Goal: Information Seeking & Learning: Learn about a topic

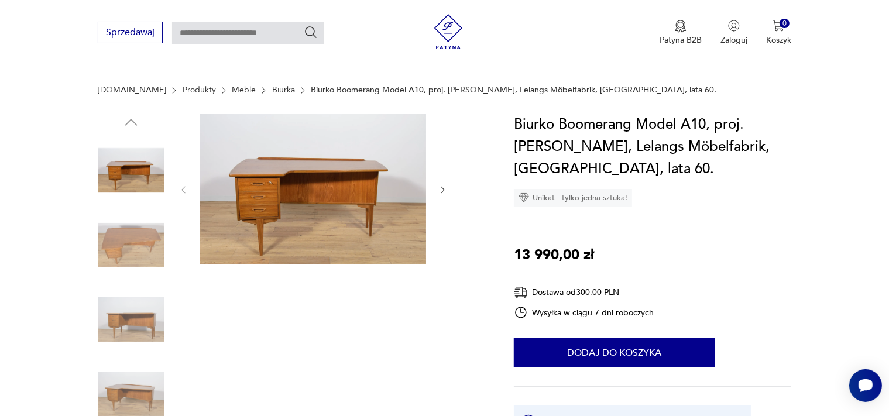
scroll to position [136, 0]
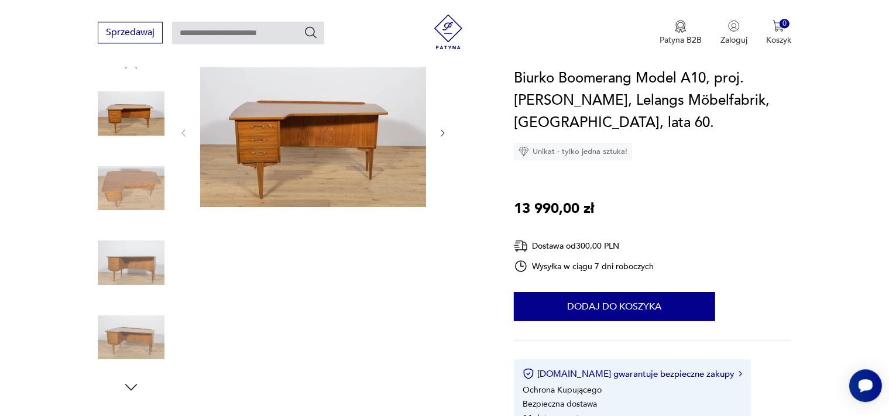
click at [145, 189] on img at bounding box center [131, 188] width 67 height 67
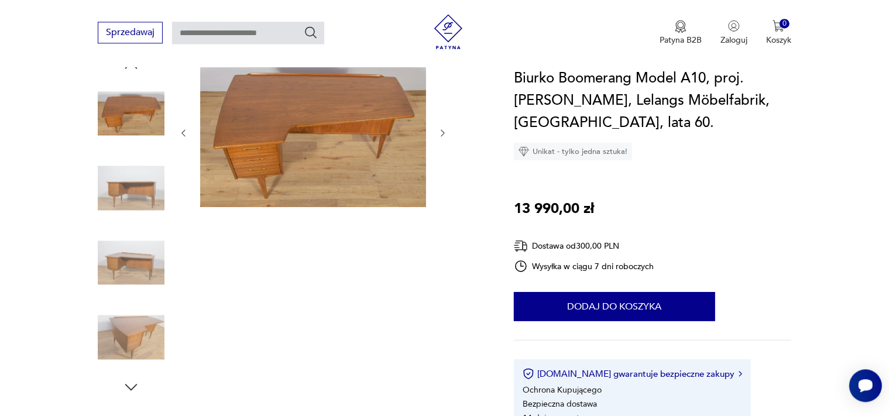
click at [137, 255] on img at bounding box center [131, 262] width 67 height 67
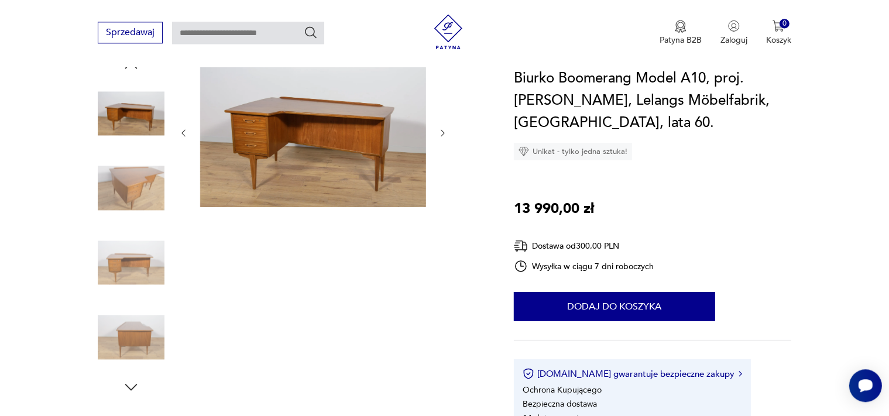
click at [135, 320] on img at bounding box center [131, 337] width 67 height 67
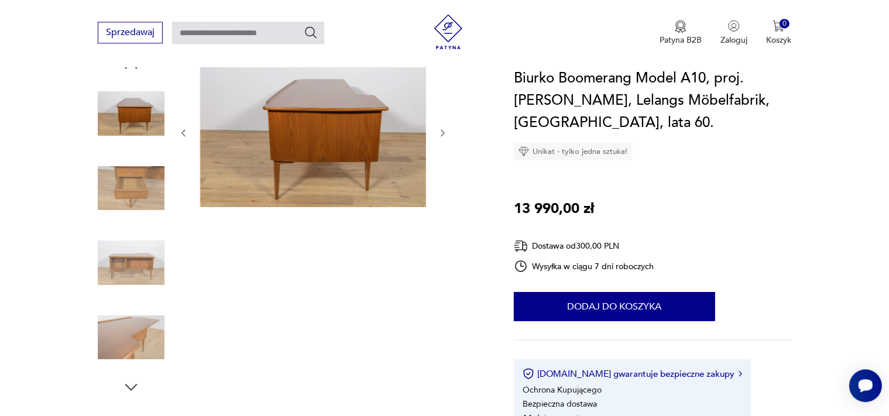
click at [136, 330] on img at bounding box center [131, 337] width 67 height 67
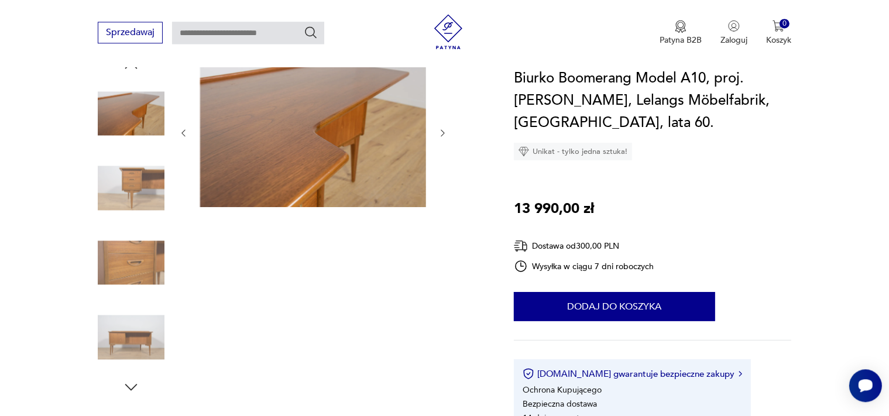
click at [136, 330] on img at bounding box center [131, 337] width 67 height 67
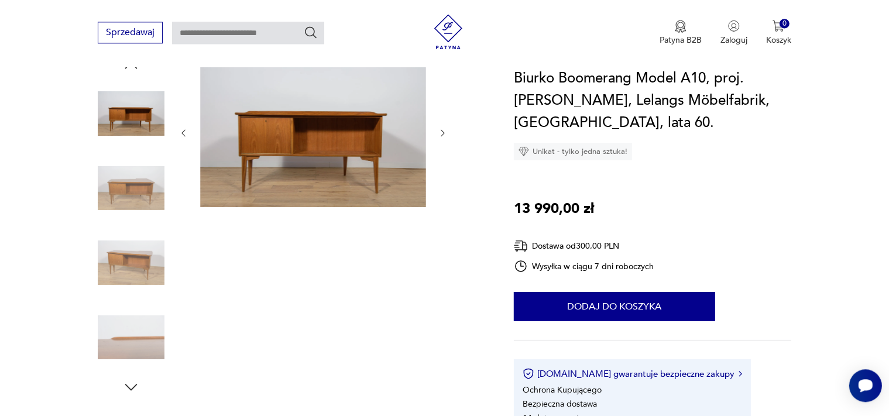
click at [136, 330] on img at bounding box center [131, 337] width 67 height 67
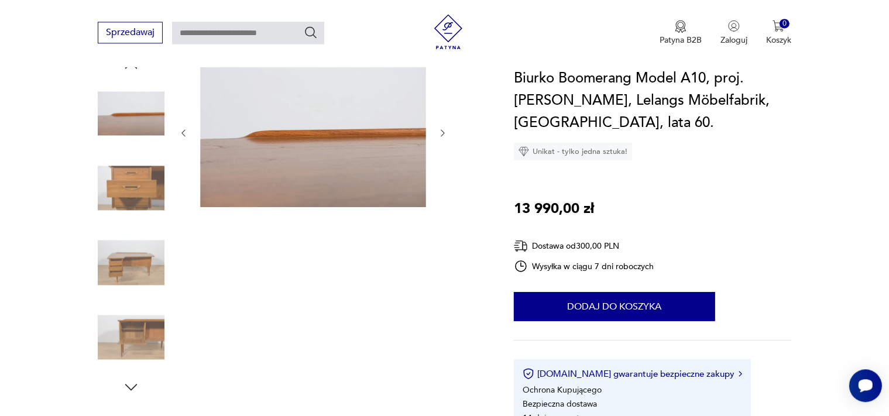
click at [136, 330] on img at bounding box center [131, 337] width 67 height 67
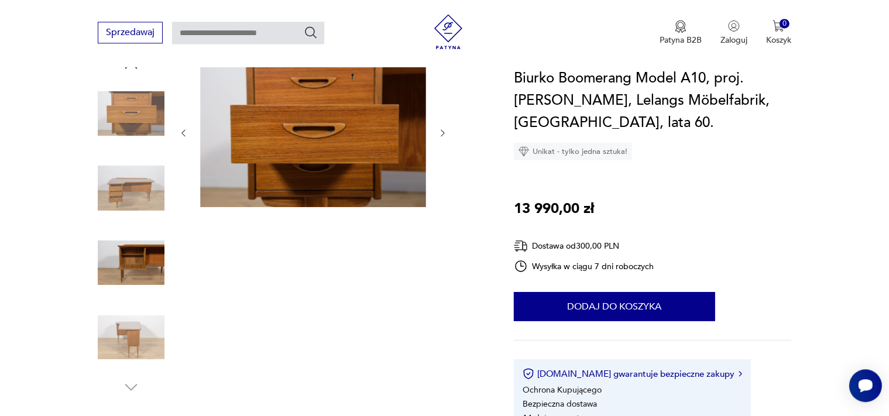
click at [136, 330] on img at bounding box center [131, 337] width 67 height 67
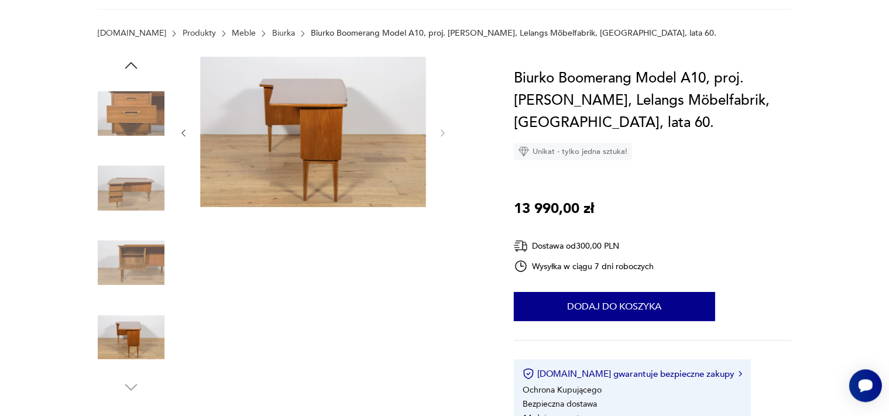
scroll to position [0, 0]
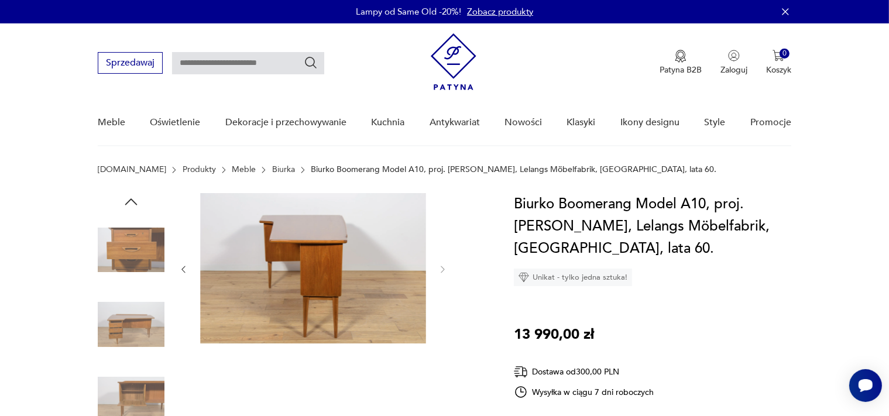
click at [132, 204] on icon "button" at bounding box center [131, 202] width 18 height 18
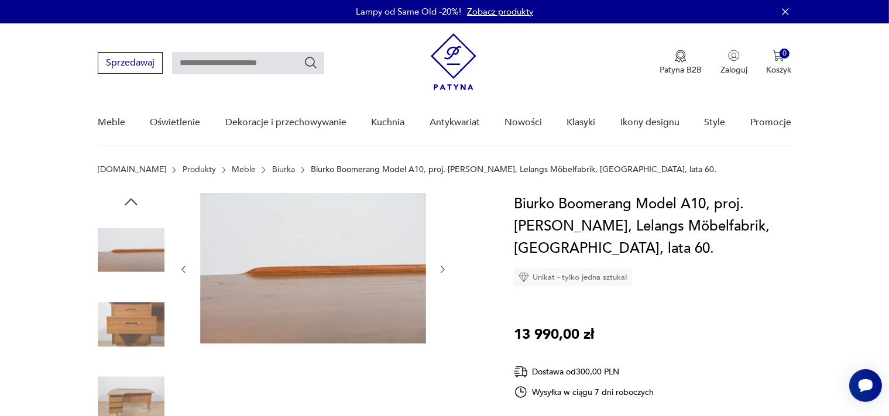
click at [132, 204] on icon "button" at bounding box center [131, 202] width 18 height 18
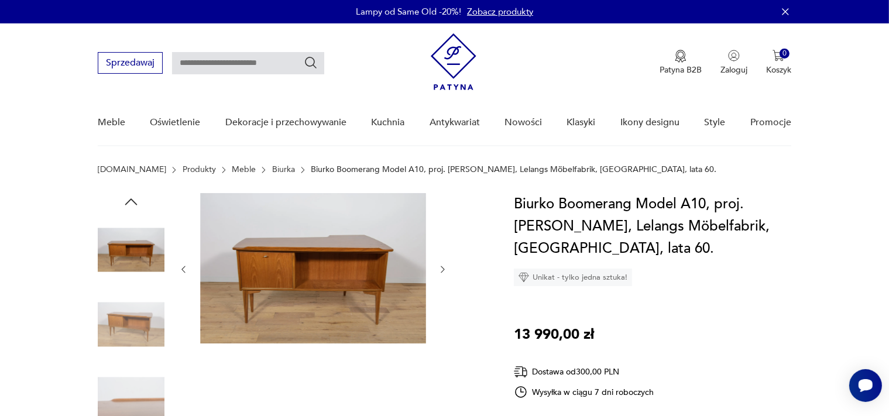
click at [132, 204] on icon "button" at bounding box center [131, 202] width 18 height 18
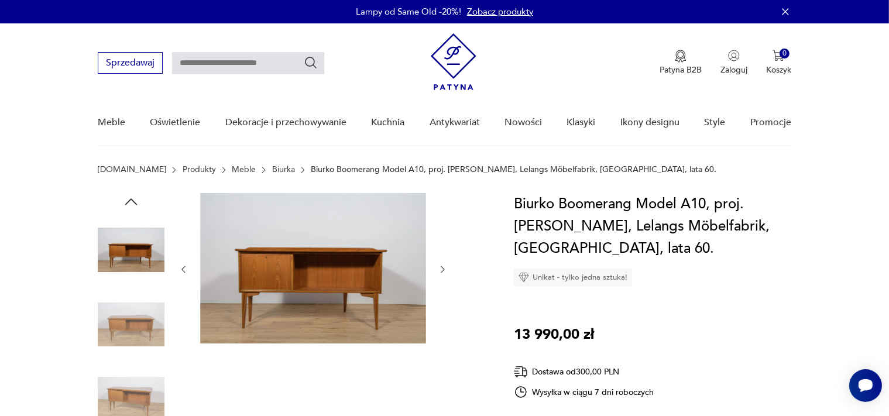
click at [132, 204] on icon "button" at bounding box center [131, 202] width 18 height 18
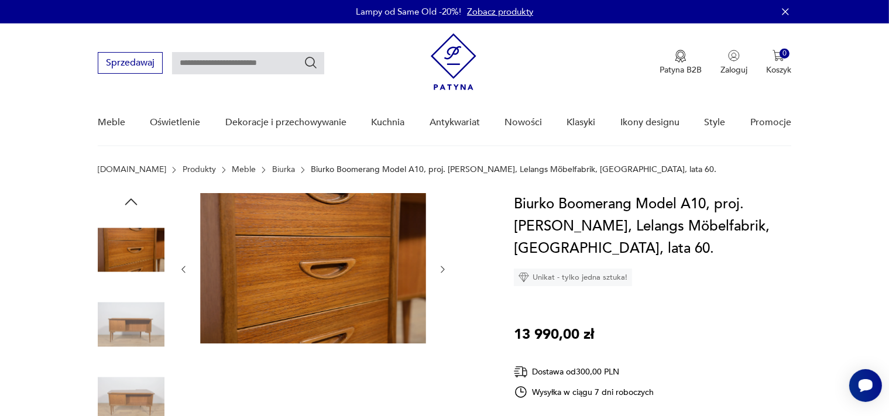
click at [133, 204] on icon "button" at bounding box center [131, 202] width 18 height 18
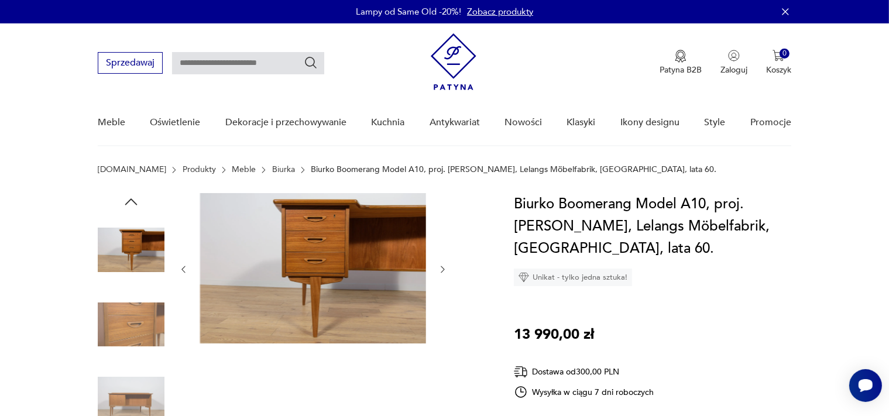
click at [133, 204] on icon "button" at bounding box center [131, 202] width 18 height 18
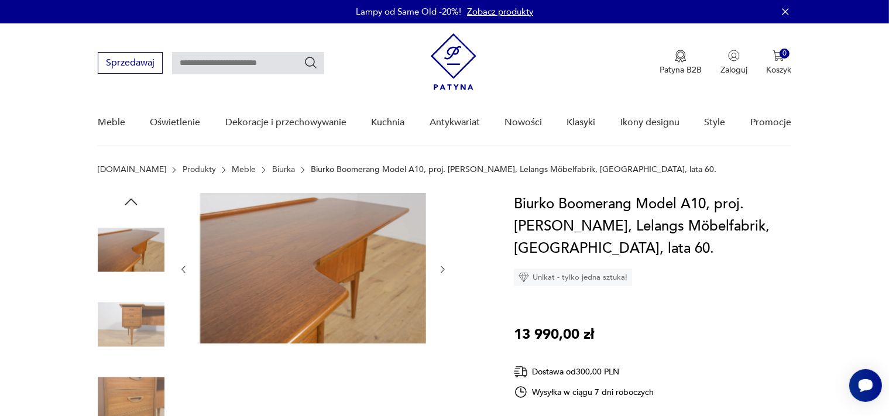
click at [129, 257] on img at bounding box center [131, 249] width 67 height 67
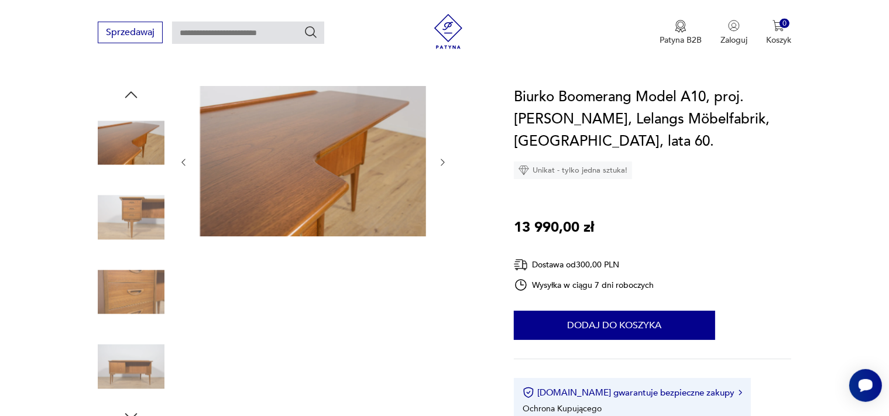
scroll to position [136, 0]
